Goal: Check status: Check status

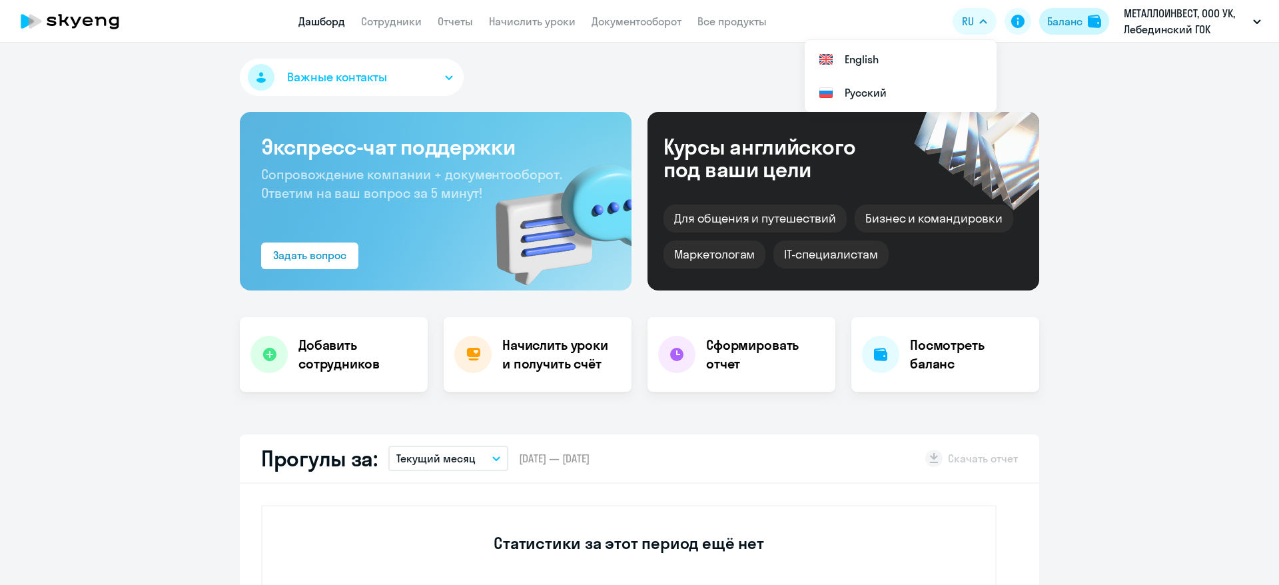
click at [1055, 16] on div "Баланс" at bounding box center [1064, 21] width 35 height 16
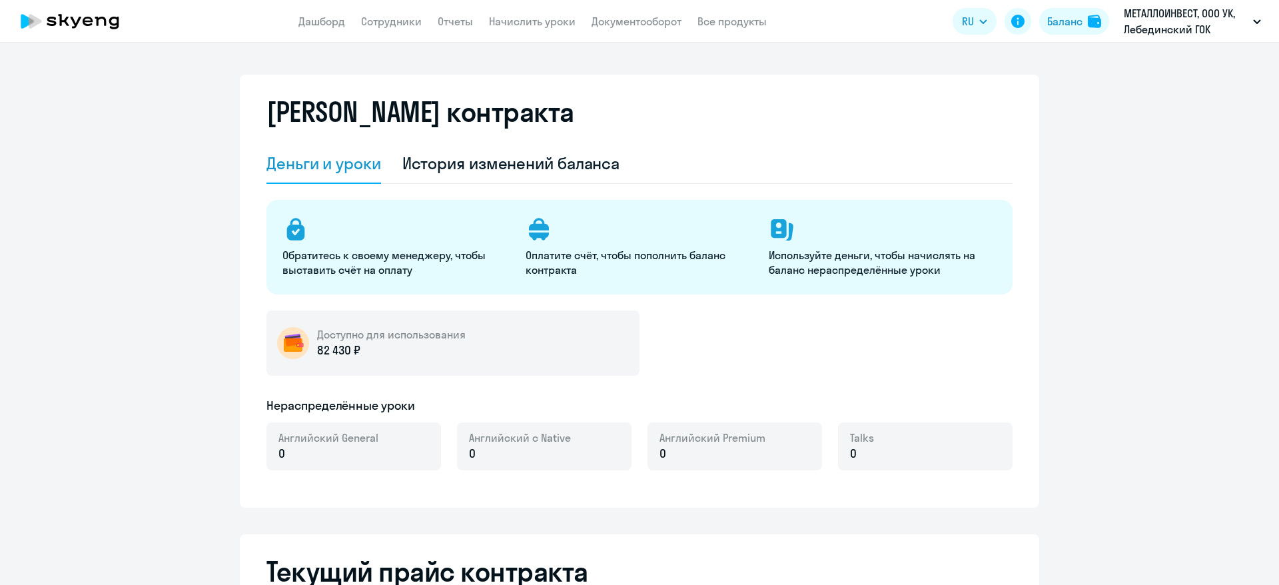
select select "english_adult_not_native_speaker_premium"
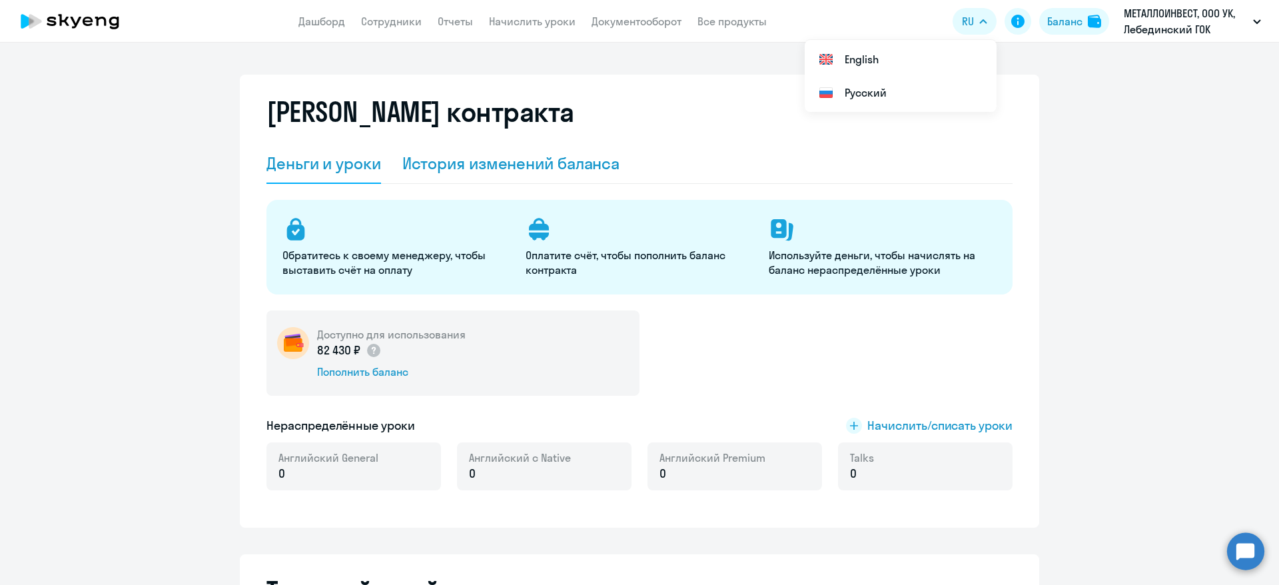
drag, startPoint x: 539, startPoint y: 164, endPoint x: 659, endPoint y: 166, distance: 119.2
click at [540, 164] on div "История изменений баланса" at bounding box center [511, 162] width 218 height 21
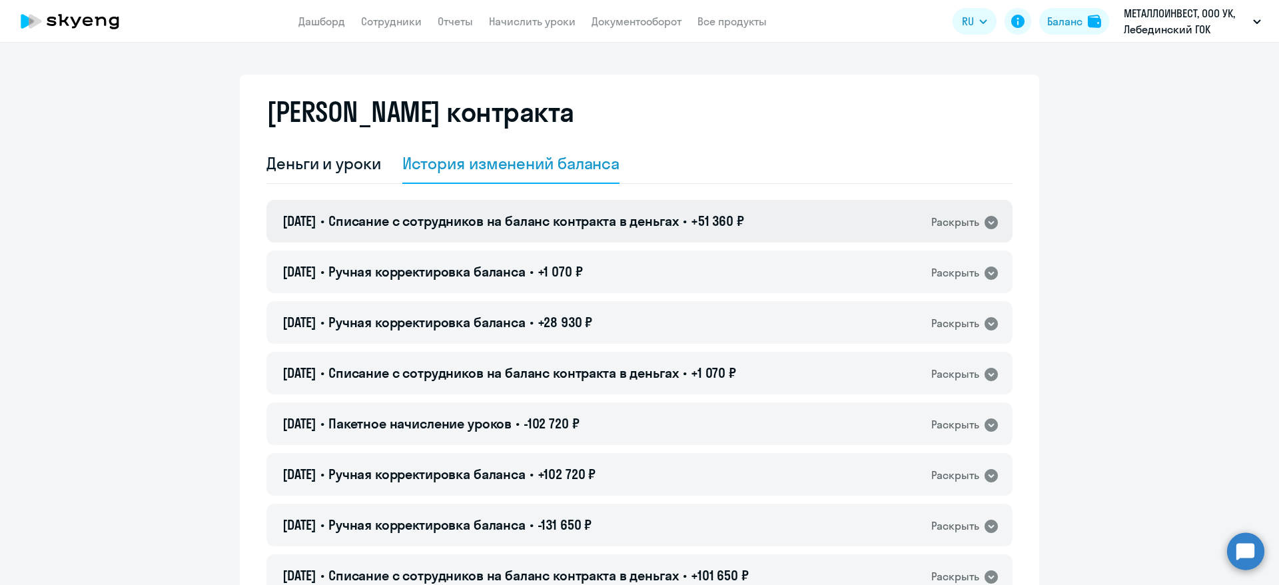
click at [937, 218] on div "Раскрыть" at bounding box center [955, 222] width 48 height 17
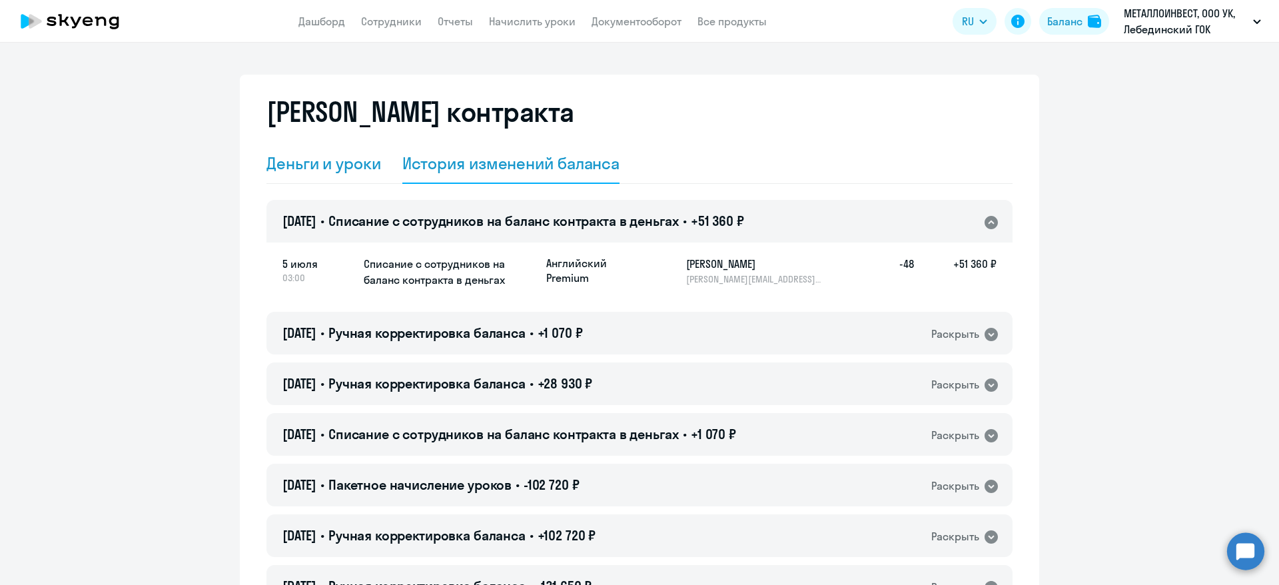
click at [318, 166] on div "Деньги и уроки" at bounding box center [323, 162] width 115 height 21
